Goal: Find specific page/section: Find specific page/section

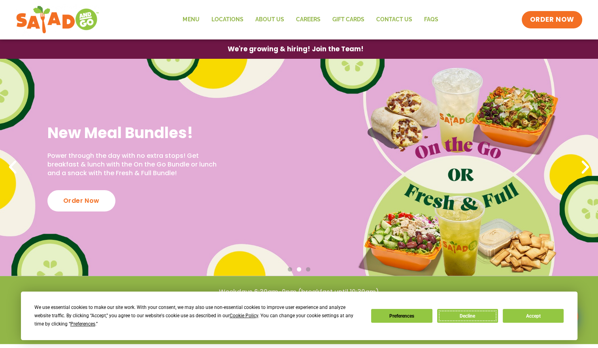
click at [472, 319] on button "Decline" at bounding box center [467, 316] width 61 height 14
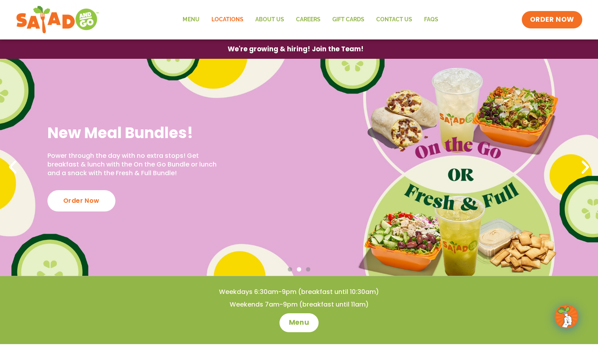
click at [226, 18] on link "Locations" at bounding box center [227, 20] width 44 height 18
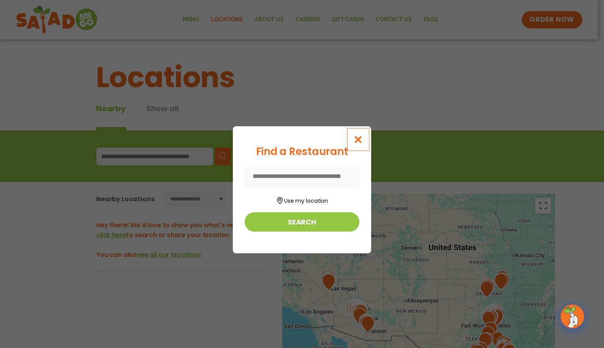
click at [358, 138] on icon "Close modal" at bounding box center [358, 140] width 10 height 8
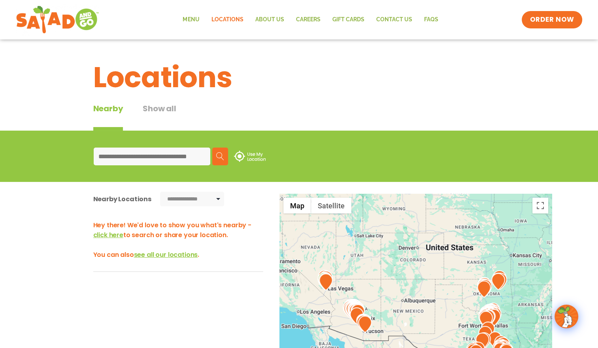
click at [176, 156] on input at bounding box center [152, 157] width 117 height 18
type input "*****"
click at [220, 156] on img at bounding box center [220, 156] width 8 height 8
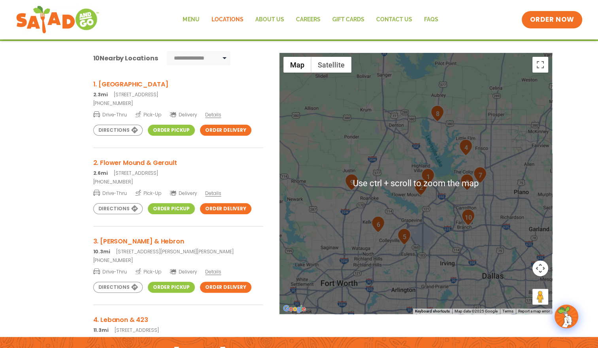
scroll to position [158, 0]
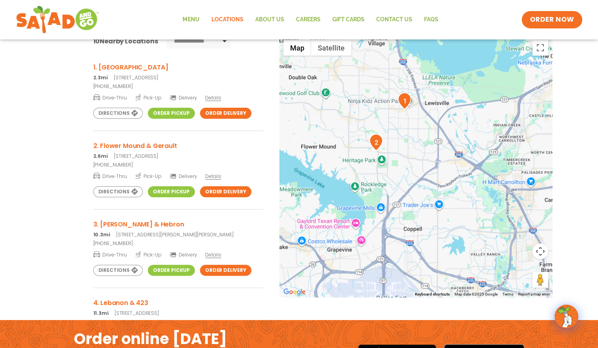
drag, startPoint x: 452, startPoint y: 166, endPoint x: 337, endPoint y: 179, distance: 116.1
click at [337, 179] on div at bounding box center [415, 167] width 273 height 262
click at [378, 141] on img "2" at bounding box center [376, 142] width 14 height 17
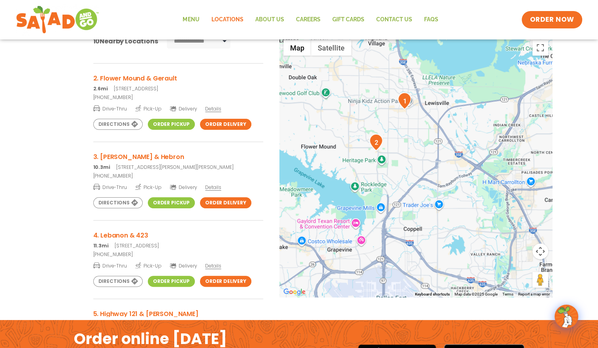
click at [161, 121] on link "Order Pickup" at bounding box center [171, 124] width 47 height 11
